Goal: Task Accomplishment & Management: Manage account settings

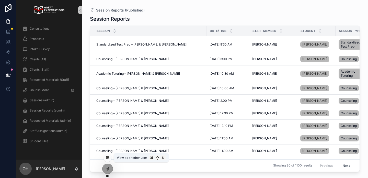
click at [108, 156] on icon at bounding box center [108, 158] width 4 height 4
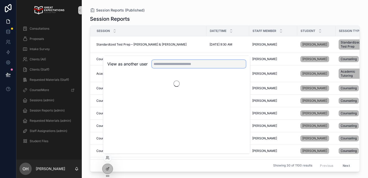
click at [179, 63] on input "text" at bounding box center [199, 64] width 94 height 8
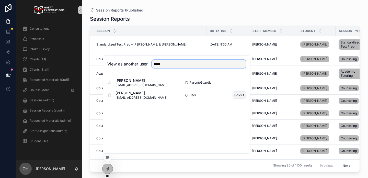
type input "*****"
click at [241, 97] on button "Select" at bounding box center [239, 94] width 13 height 7
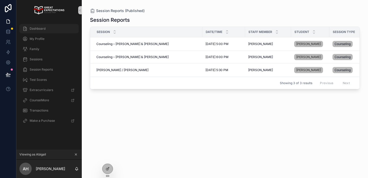
click at [69, 32] on div "Dashboard" at bounding box center [49, 29] width 53 height 8
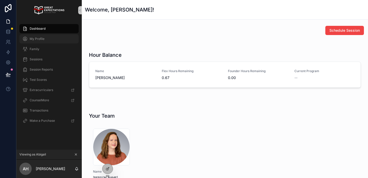
click at [52, 40] on div "My Profile" at bounding box center [49, 39] width 53 height 8
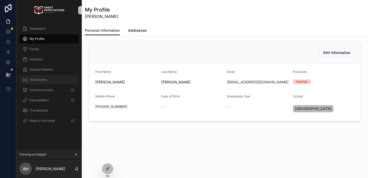
click at [41, 78] on span "Test Scores" at bounding box center [38, 80] width 17 height 4
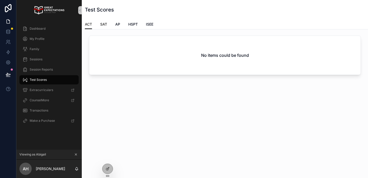
click at [102, 25] on span "SAT" at bounding box center [103, 24] width 7 height 5
click at [47, 28] on div "Dashboard" at bounding box center [49, 29] width 53 height 8
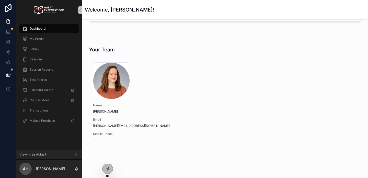
scroll to position [81, 0]
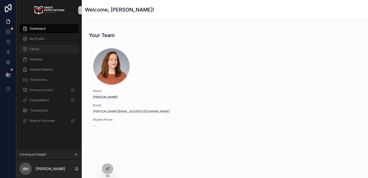
click at [39, 48] on div "Family" at bounding box center [49, 49] width 53 height 8
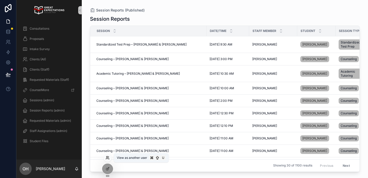
click at [106, 157] on icon at bounding box center [106, 156] width 1 height 1
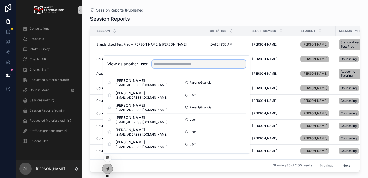
click at [175, 67] on input "text" at bounding box center [199, 64] width 94 height 8
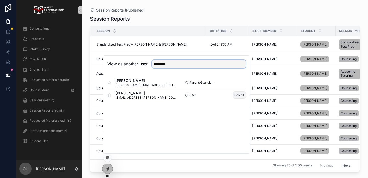
type input "*********"
click at [236, 92] on button "Select" at bounding box center [239, 94] width 13 height 7
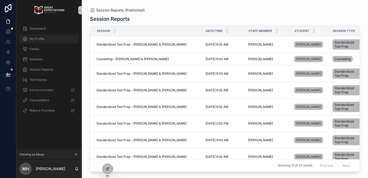
click at [48, 35] on div "My Profile" at bounding box center [49, 39] width 53 height 8
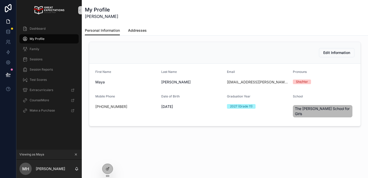
click at [145, 28] on span "Addresses" at bounding box center [137, 30] width 19 height 5
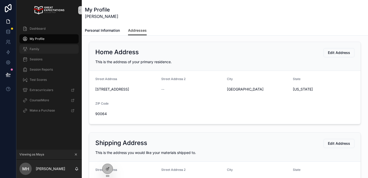
click at [69, 47] on div "Family" at bounding box center [49, 49] width 53 height 8
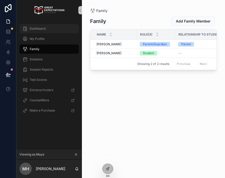
click at [31, 28] on span "Dashboard" at bounding box center [38, 29] width 16 height 4
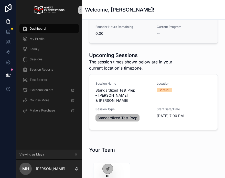
scroll to position [59, 0]
